Goal: Task Accomplishment & Management: Manage account settings

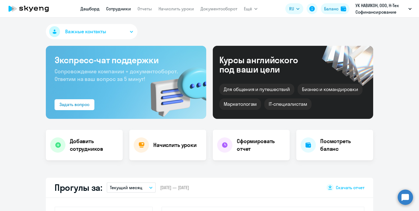
click at [117, 10] on link "Сотрудники" at bounding box center [118, 8] width 25 height 5
select select "30"
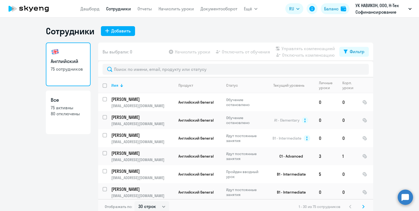
click at [105, 86] on input "deselect all" at bounding box center [108, 89] width 11 height 11
checkbox input "true"
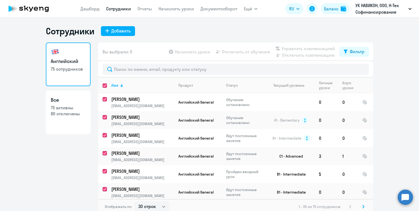
checkbox input "true"
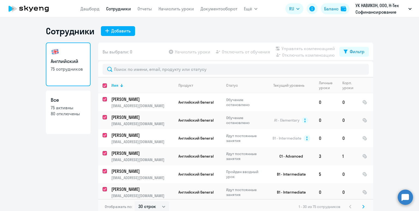
checkbox input "true"
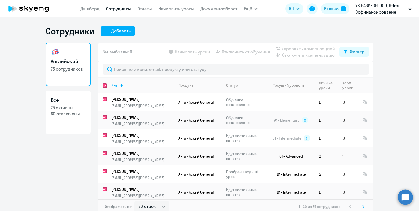
checkbox input "true"
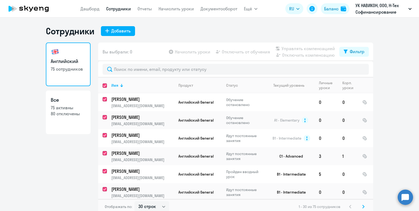
checkbox input "true"
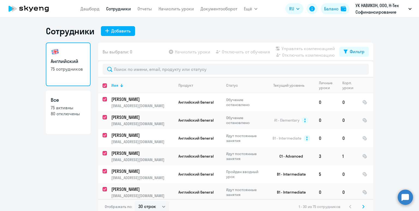
checkbox input "true"
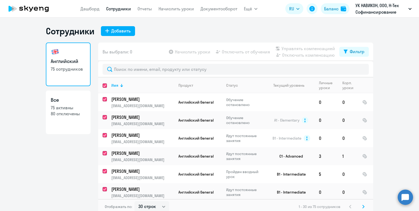
checkbox input "true"
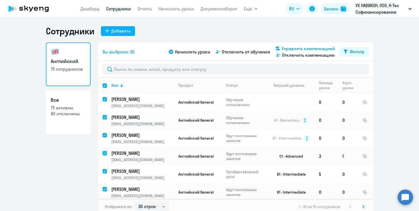
click at [299, 49] on span "Управлять компенсацией" at bounding box center [309, 48] width 54 height 7
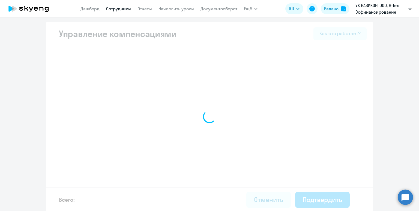
select select "YEARLY"
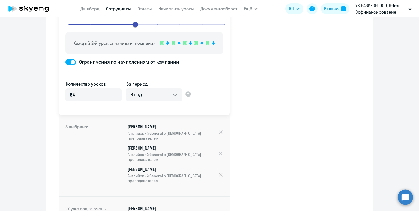
scroll to position [60, 0]
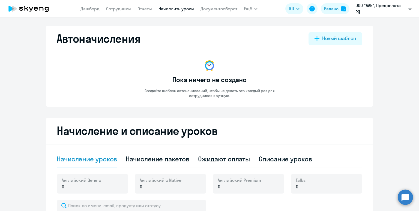
select select "10"
click at [332, 8] on div "Баланс" at bounding box center [331, 8] width 14 height 7
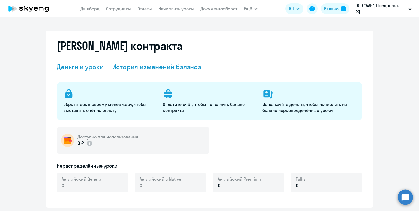
select select "english_adult_not_native_speaker"
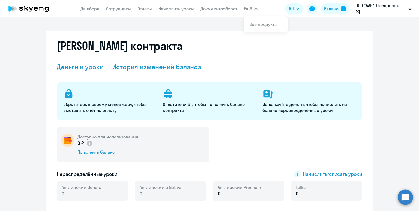
click at [132, 67] on div "История изменений баланса" at bounding box center [157, 67] width 89 height 9
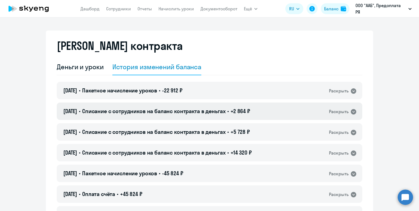
click at [148, 111] on span "Списание с сотрудников на баланс контракта в деньгах" at bounding box center [154, 111] width 144 height 7
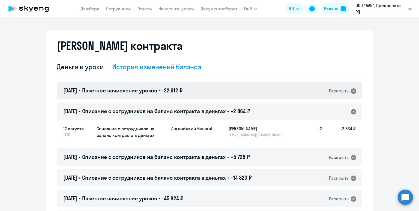
click at [150, 95] on div "12.08.2025 • Пакетное начисление уроков • -22 912 ₽ Раскрыть" at bounding box center [210, 90] width 306 height 17
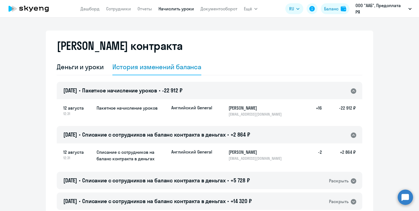
click at [177, 10] on link "Начислить уроки" at bounding box center [177, 8] width 36 height 5
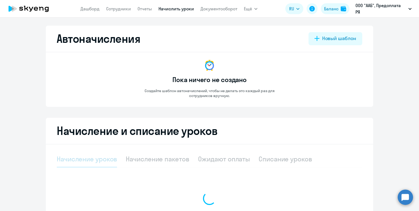
select select "10"
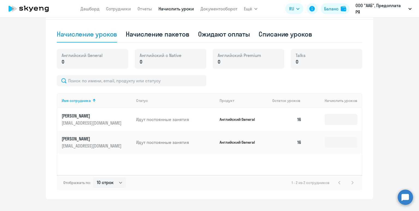
scroll to position [128, 0]
